Goal: Obtain resource: Obtain resource

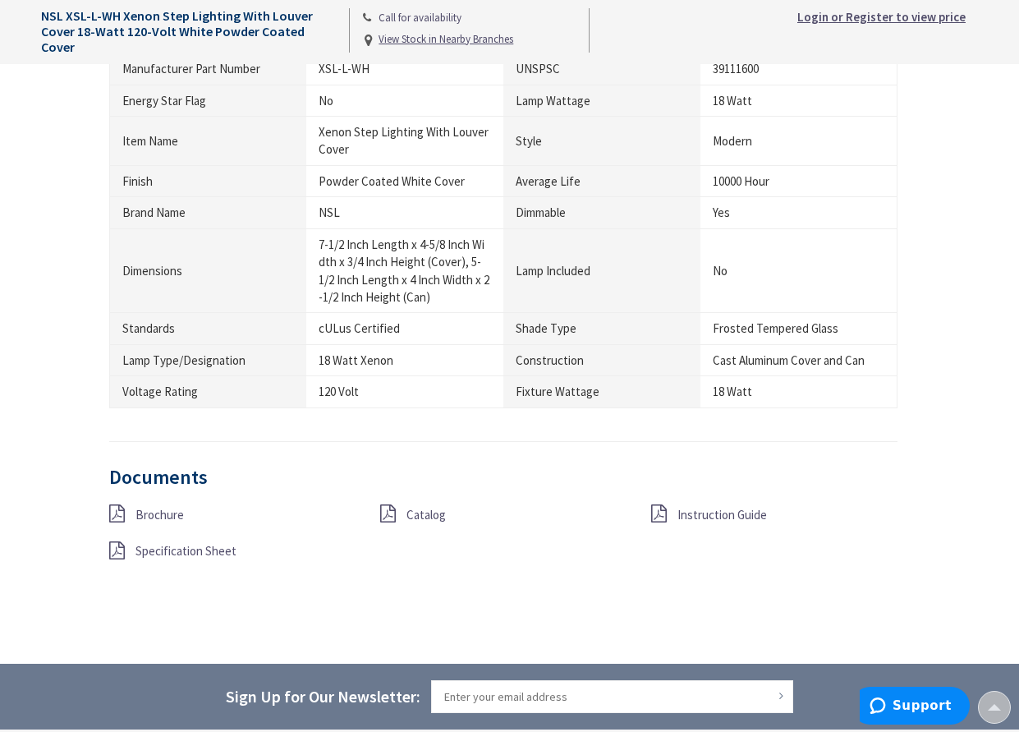
scroll to position [1150, 0]
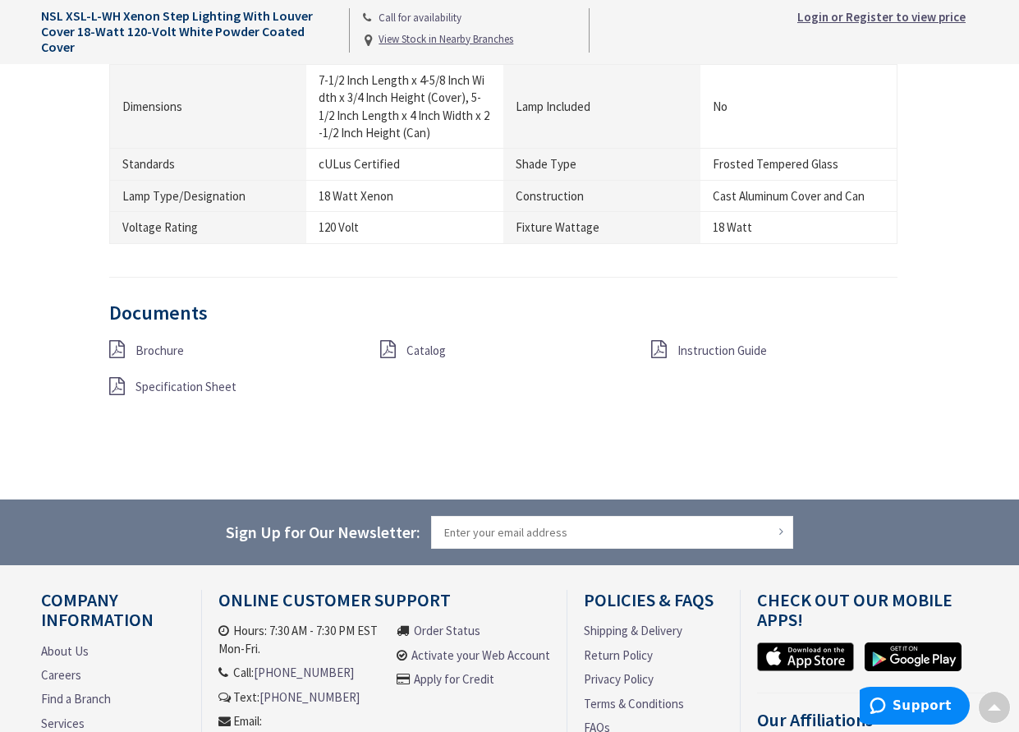
click at [170, 384] on span "Specification Sheet" at bounding box center [185, 387] width 101 height 16
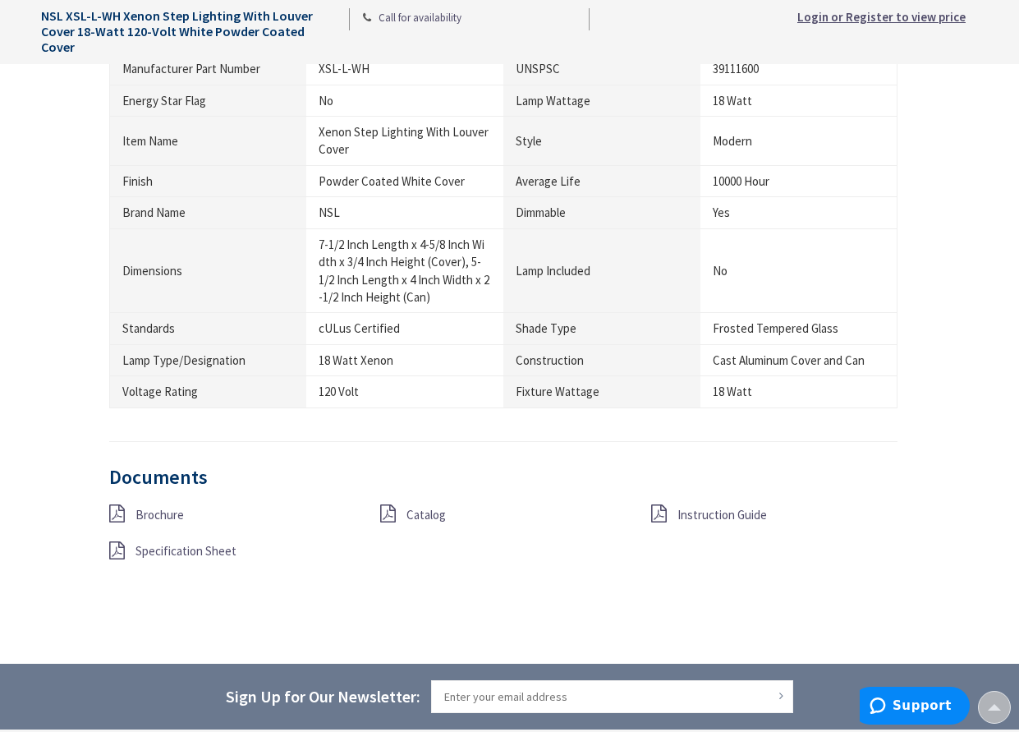
scroll to position [1068, 0]
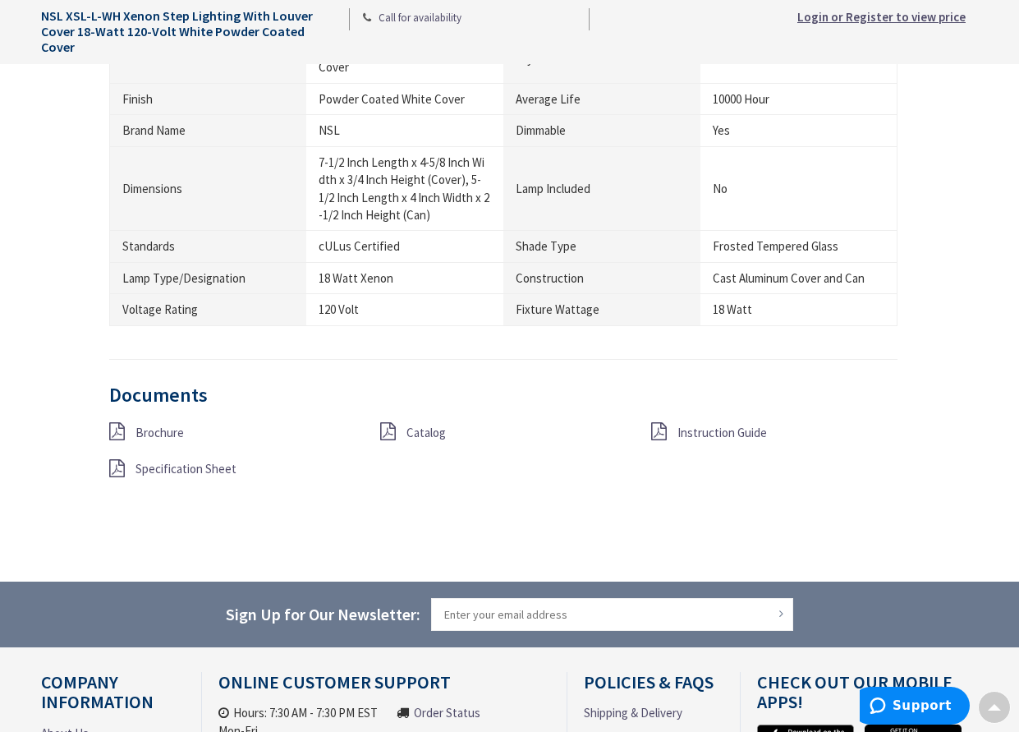
click at [154, 433] on span "Brochure" at bounding box center [159, 433] width 48 height 16
click at [418, 429] on span "Catalog" at bounding box center [425, 433] width 39 height 16
click at [156, 471] on span "Specification Sheet" at bounding box center [185, 469] width 101 height 16
